Goal: Task Accomplishment & Management: Complete application form

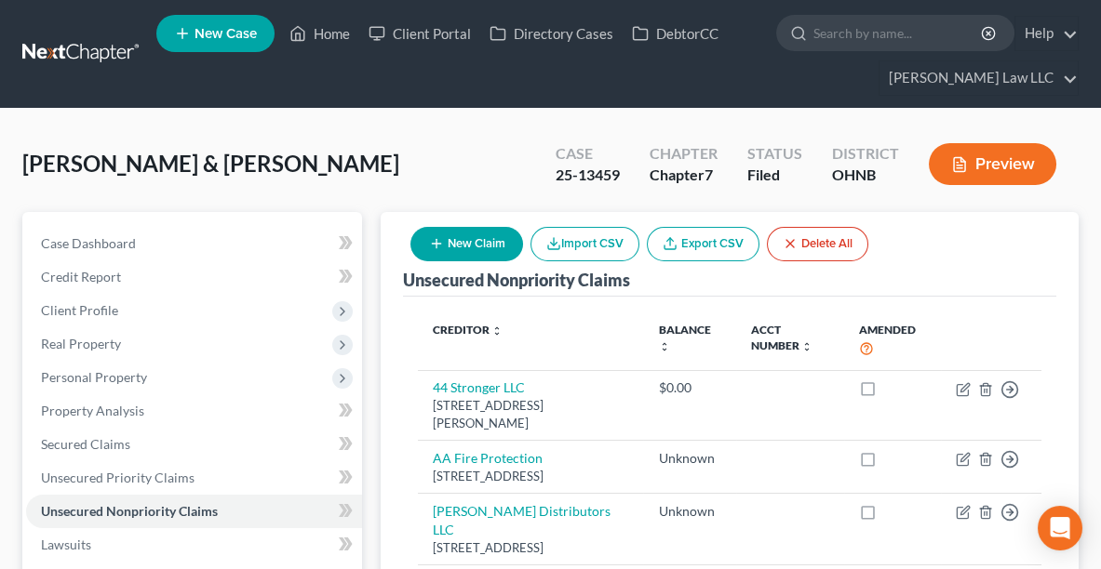
click at [243, 27] on span "New Case" at bounding box center [225, 34] width 62 height 14
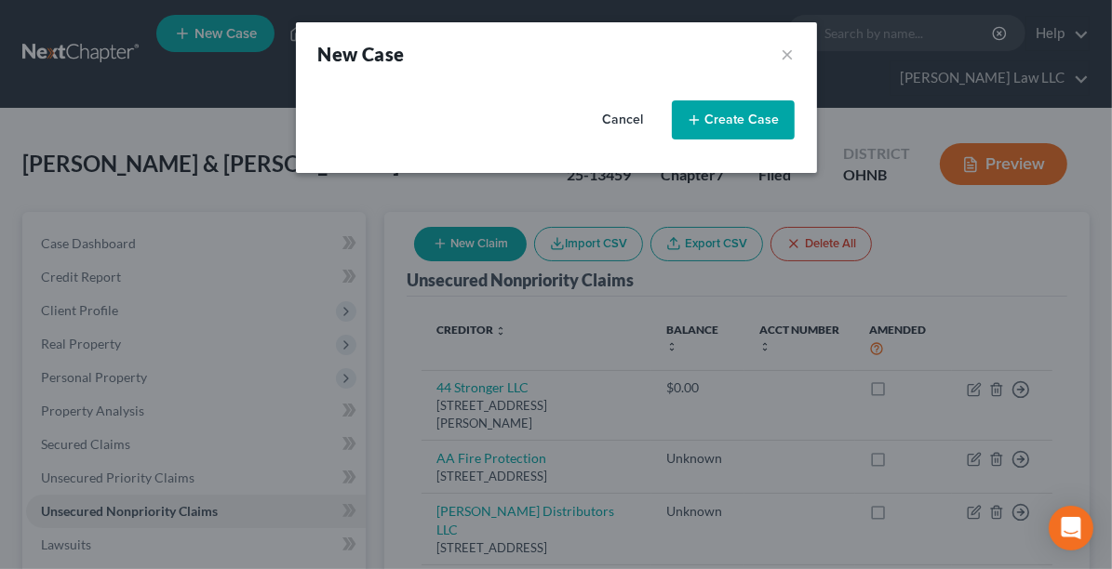
select select "61"
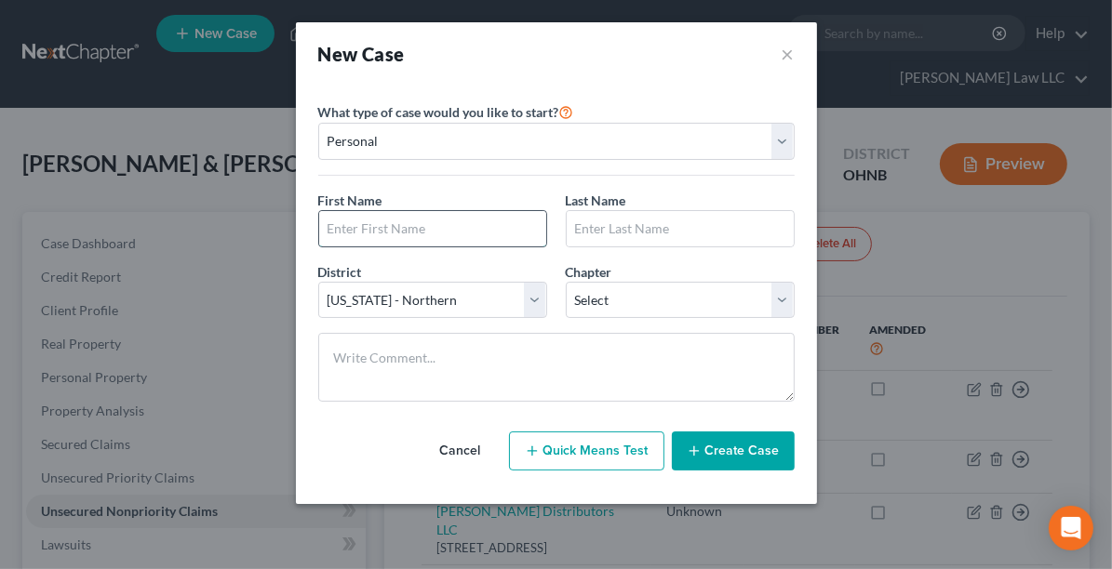
click at [407, 228] on input "text" at bounding box center [432, 228] width 227 height 35
type input "[PERSON_NAME]"
paste input "Szako,"
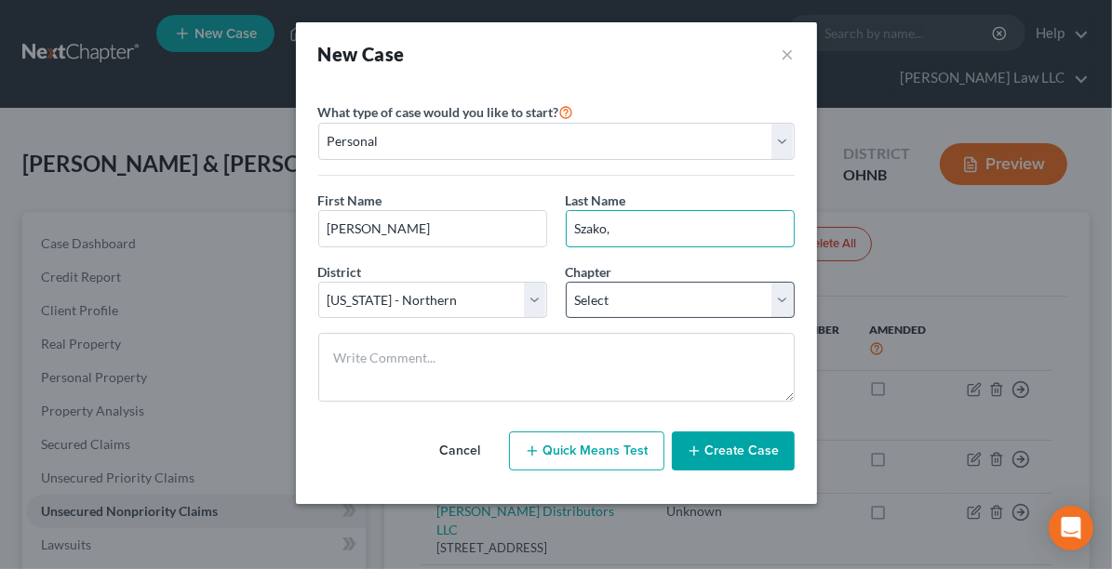
type input "Szako,"
click at [640, 298] on select "Select 7 11 12 13" at bounding box center [680, 300] width 229 height 37
select select "0"
click at [566, 282] on select "Select 7 11 12 13" at bounding box center [680, 300] width 229 height 37
click at [729, 449] on button "Create Case" at bounding box center [733, 451] width 123 height 39
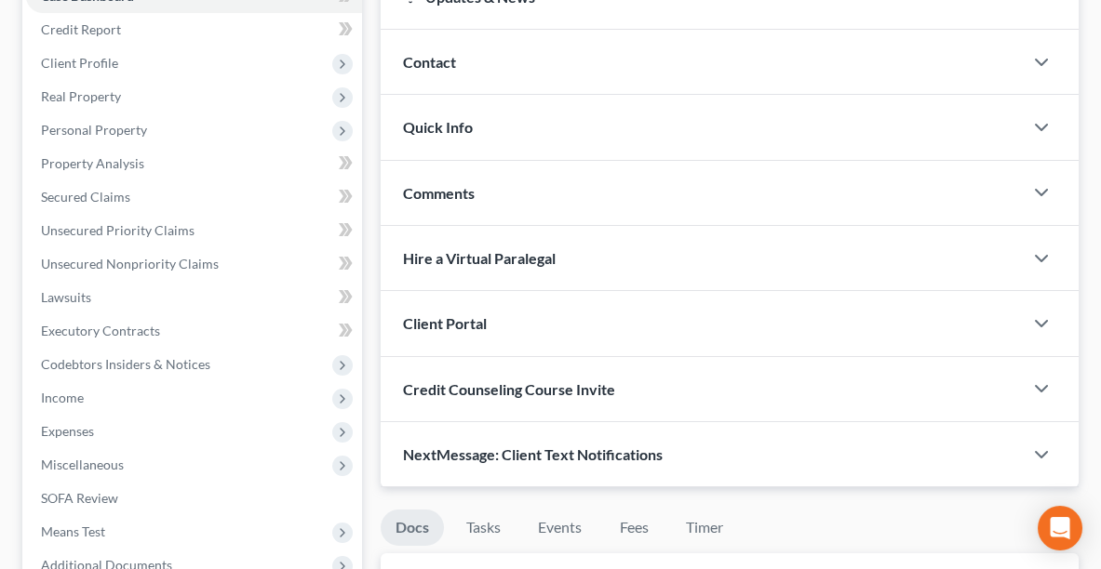
scroll to position [288, 0]
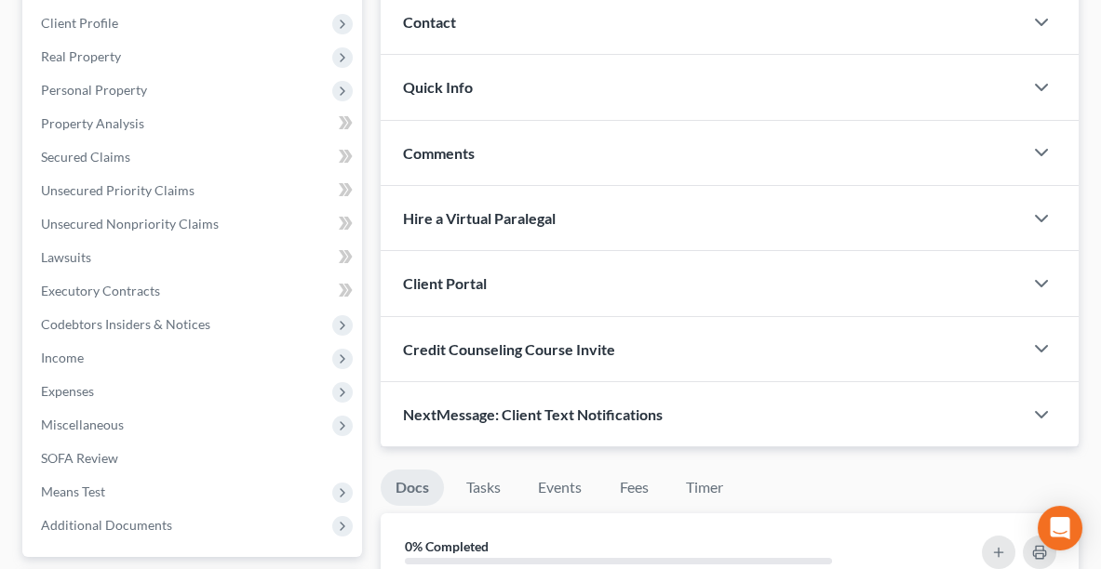
click at [599, 277] on div "Client Portal" at bounding box center [702, 283] width 642 height 64
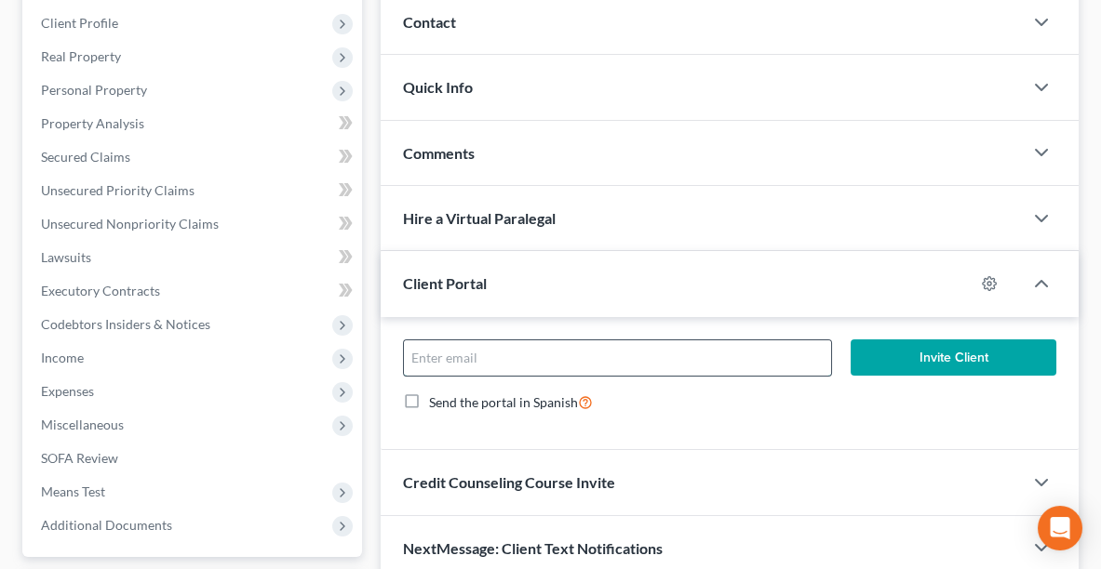
click at [528, 359] on input "email" at bounding box center [617, 358] width 427 height 35
type input "[PERSON_NAME][EMAIL_ADDRESS][DOMAIN_NAME]"
click at [961, 352] on button "Invite Client" at bounding box center [953, 358] width 206 height 37
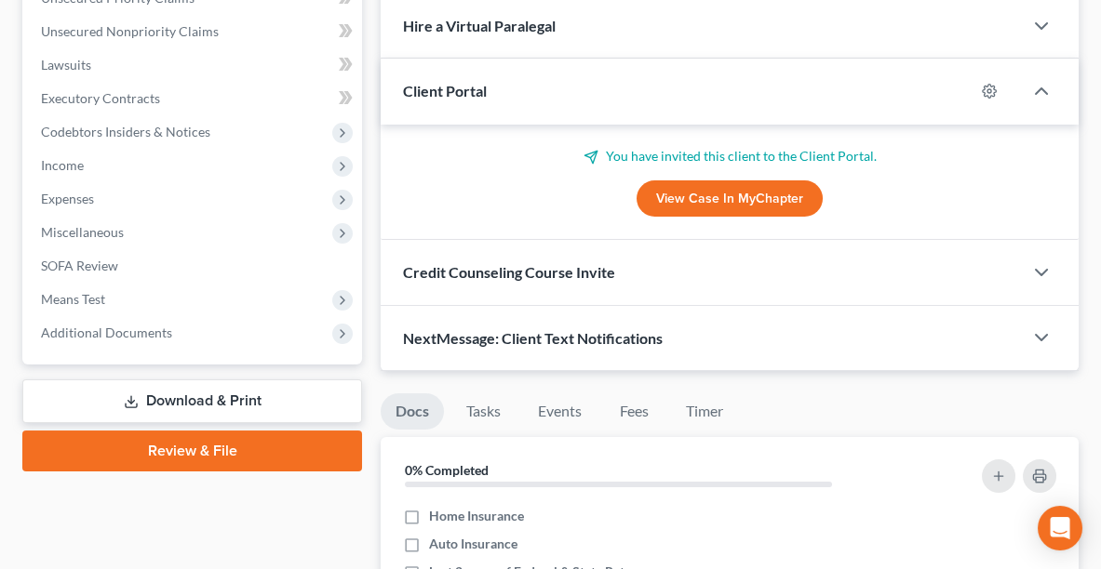
scroll to position [478, 0]
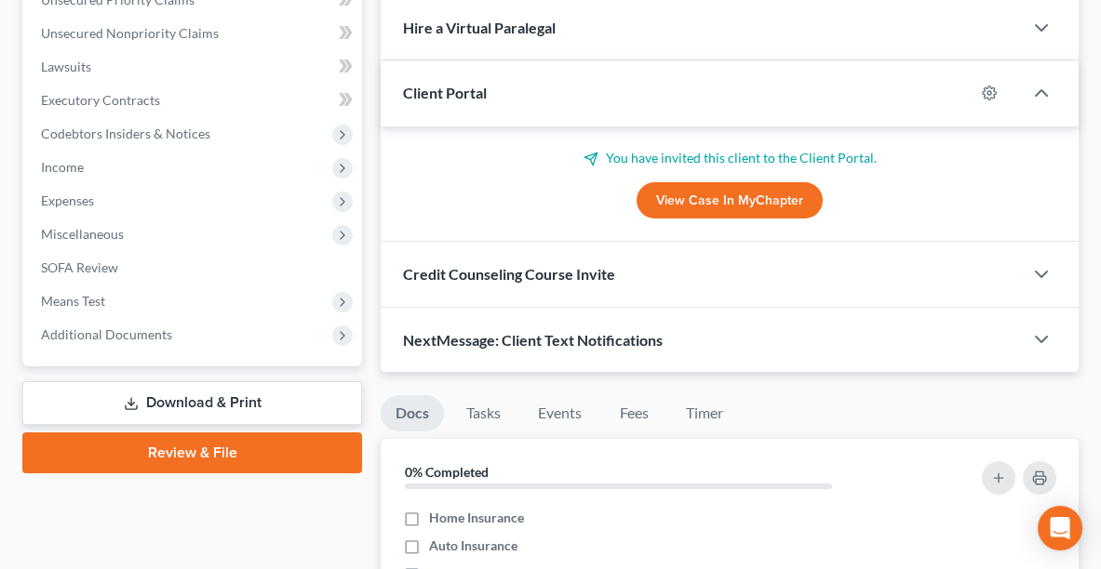
click at [622, 334] on span "NextMessage: Client Text Notifications" at bounding box center [533, 340] width 260 height 18
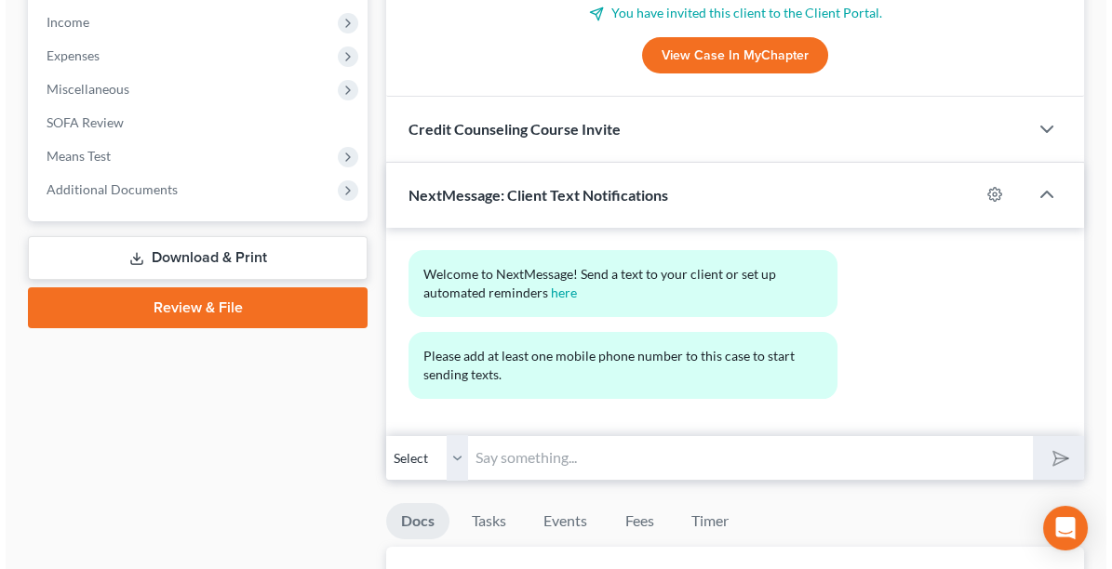
scroll to position [632, 0]
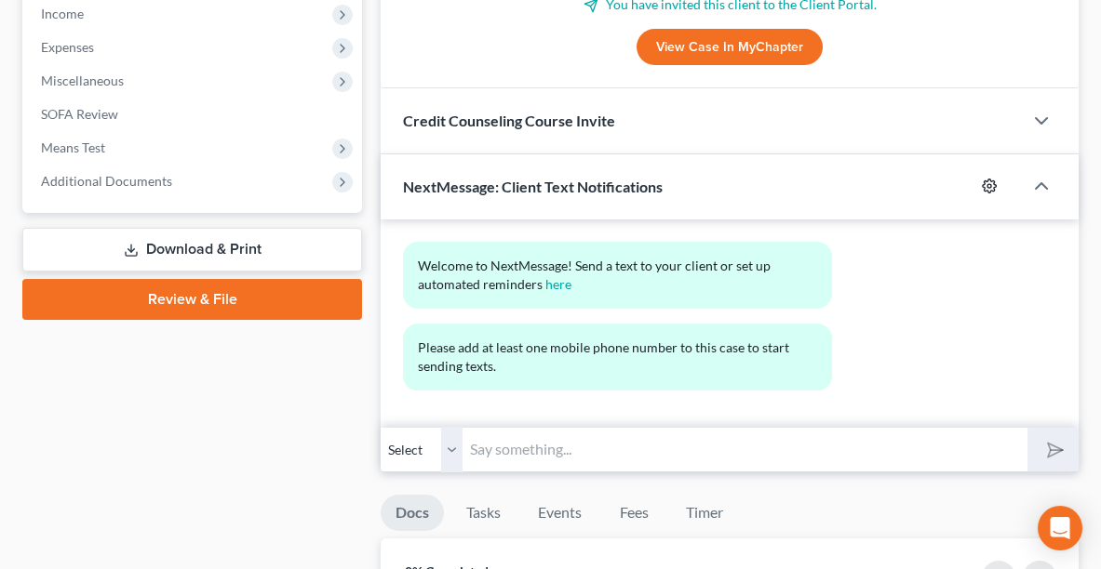
click at [984, 183] on icon "button" at bounding box center [989, 186] width 15 height 15
select select "0"
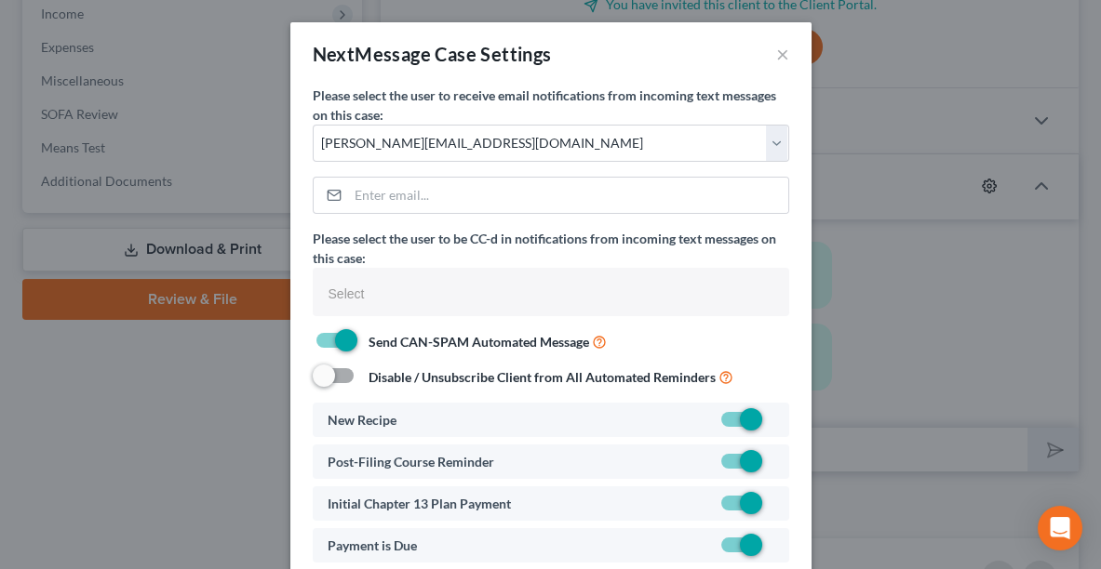
select select
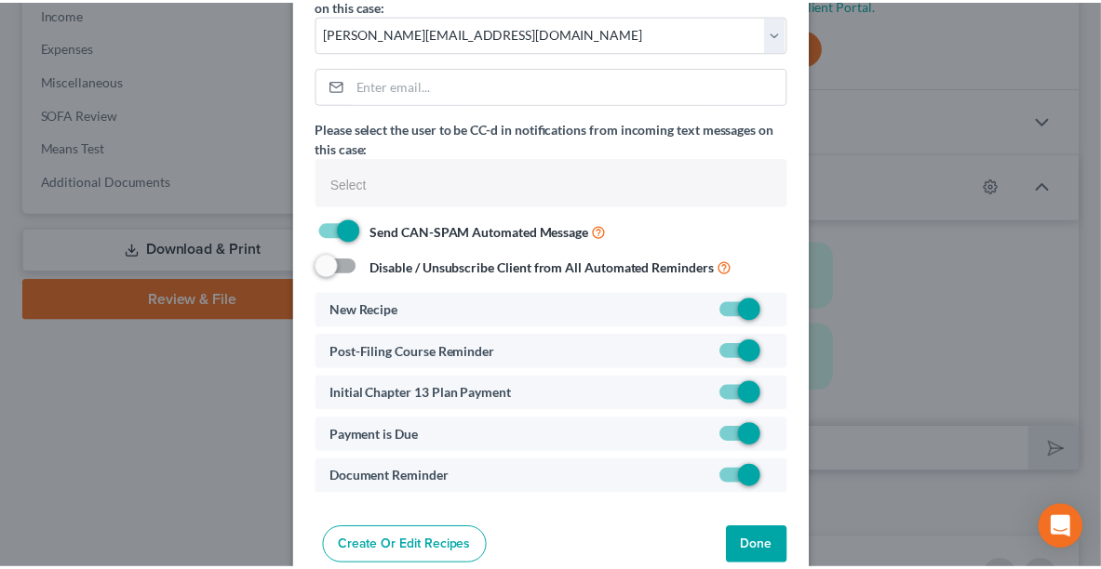
scroll to position [120, 0]
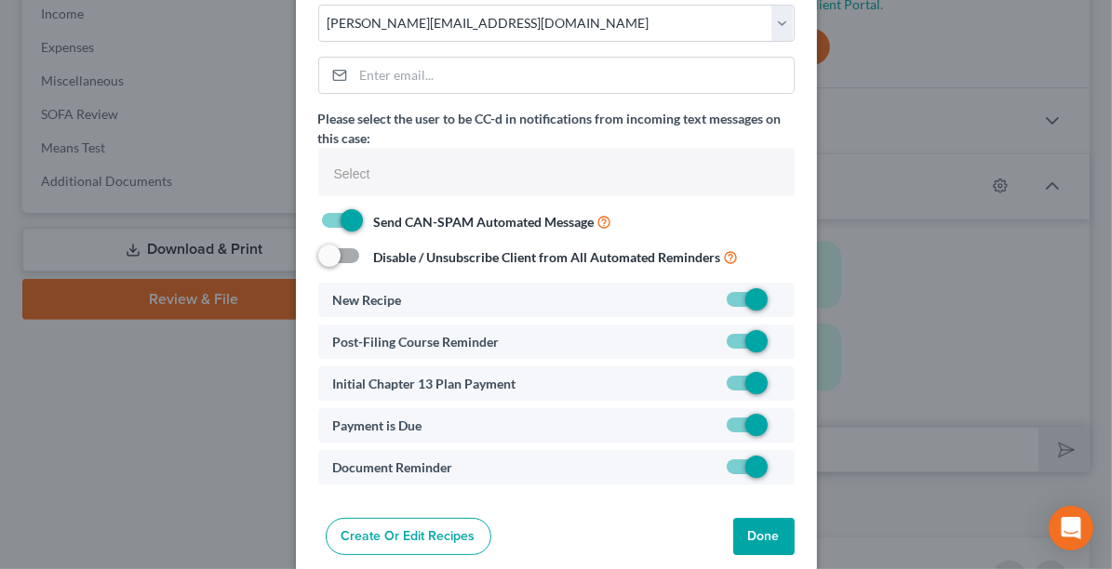
click at [779, 388] on label at bounding box center [779, 388] width 0 height 0
click at [786, 384] on input "checkbox" at bounding box center [792, 380] width 12 height 12
checkbox input "false"
click at [761, 547] on button "Done" at bounding box center [763, 536] width 61 height 37
